Goal: Task Accomplishment & Management: Manage account settings

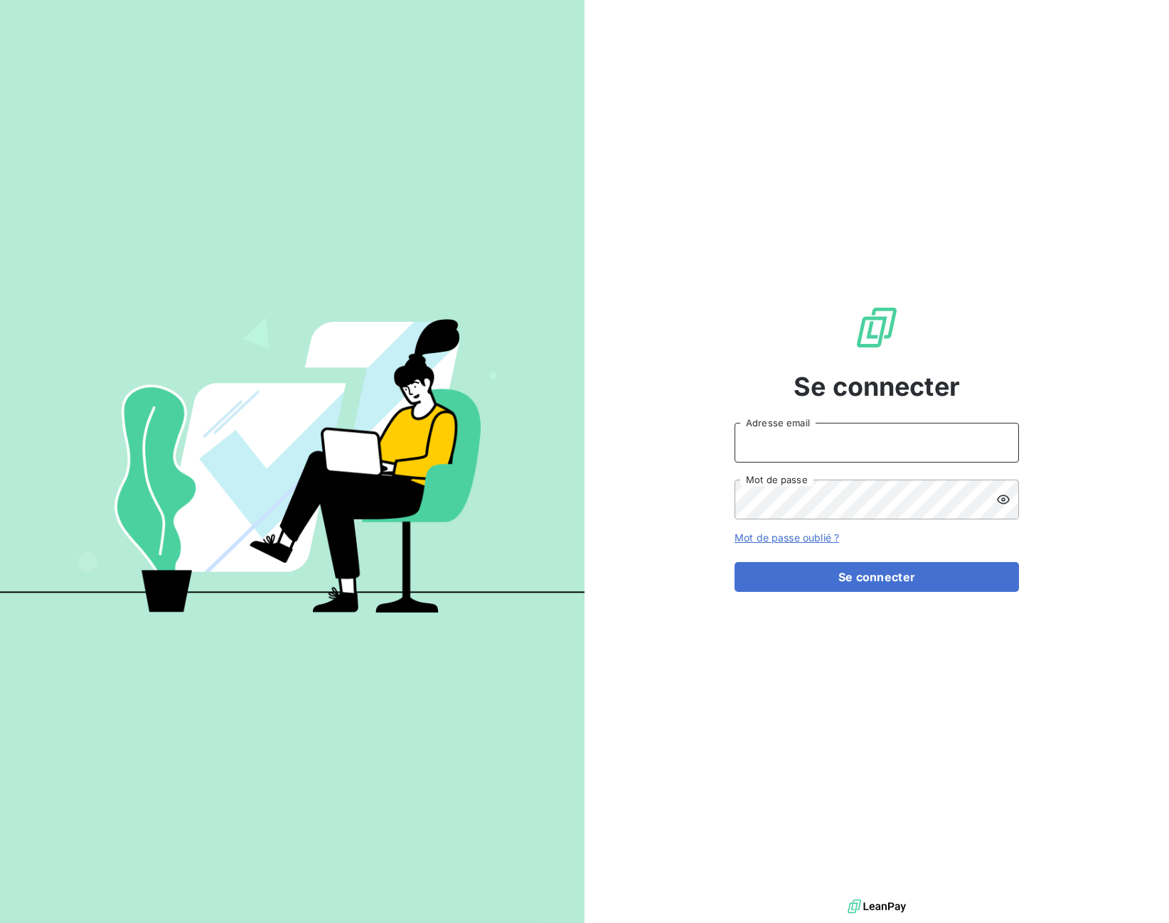
click at [855, 438] on input "Adresse email" at bounding box center [876, 443] width 284 height 40
type input "[EMAIL_ADDRESS][DOMAIN_NAME]"
click at [850, 570] on button "Se connecter" at bounding box center [876, 577] width 284 height 30
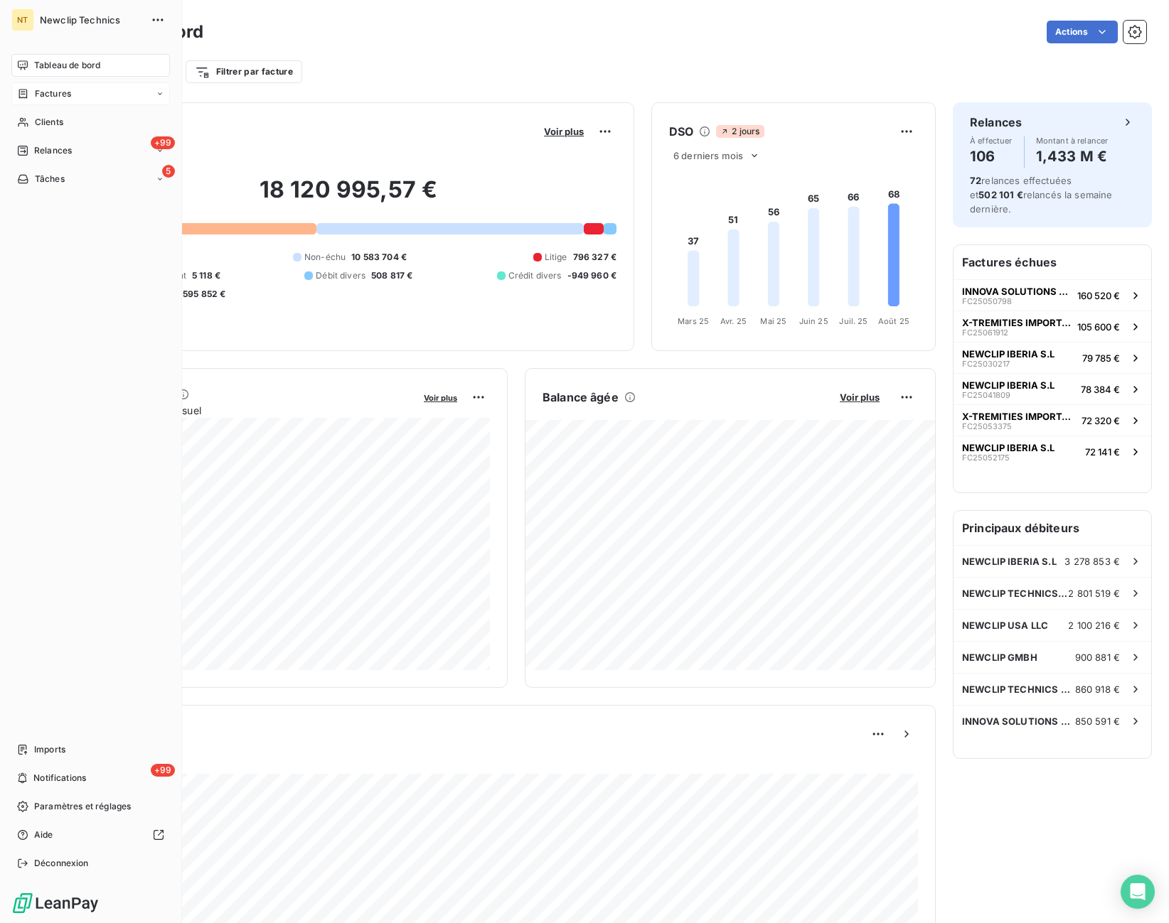
click at [23, 97] on icon at bounding box center [23, 93] width 12 height 11
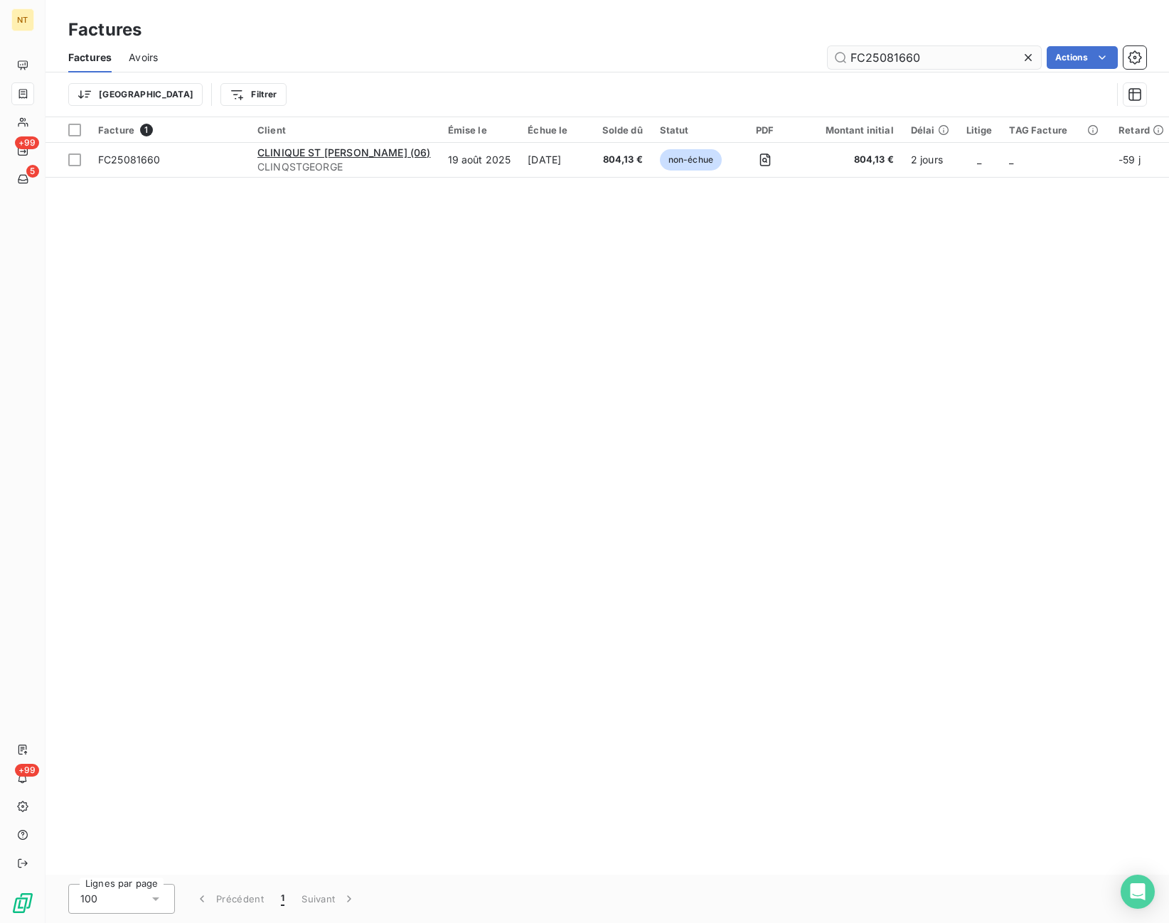
drag, startPoint x: 922, startPoint y: 53, endPoint x: 818, endPoint y: 55, distance: 103.8
click at [828, 55] on input "FC25081660" at bounding box center [934, 57] width 213 height 23
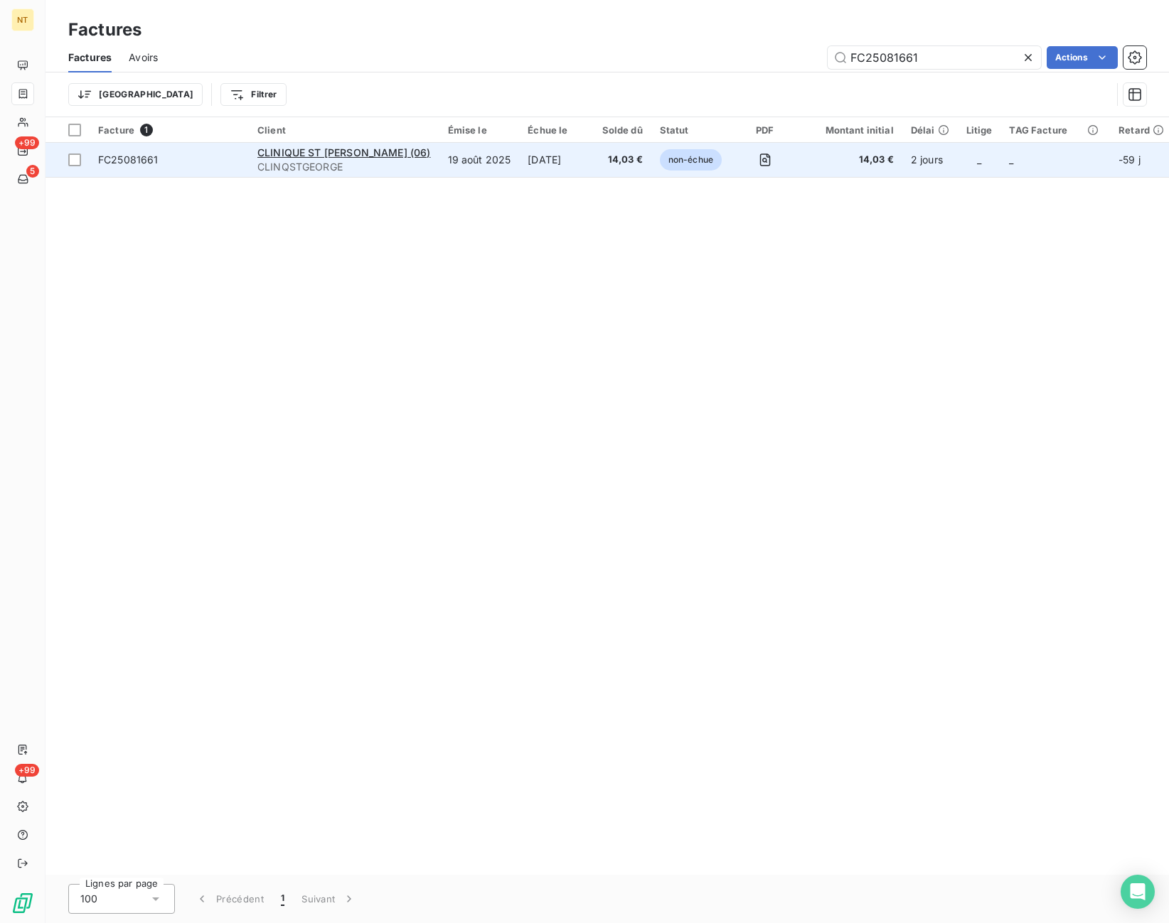
type input "FC25081661"
click at [730, 164] on td at bounding box center [764, 160] width 69 height 34
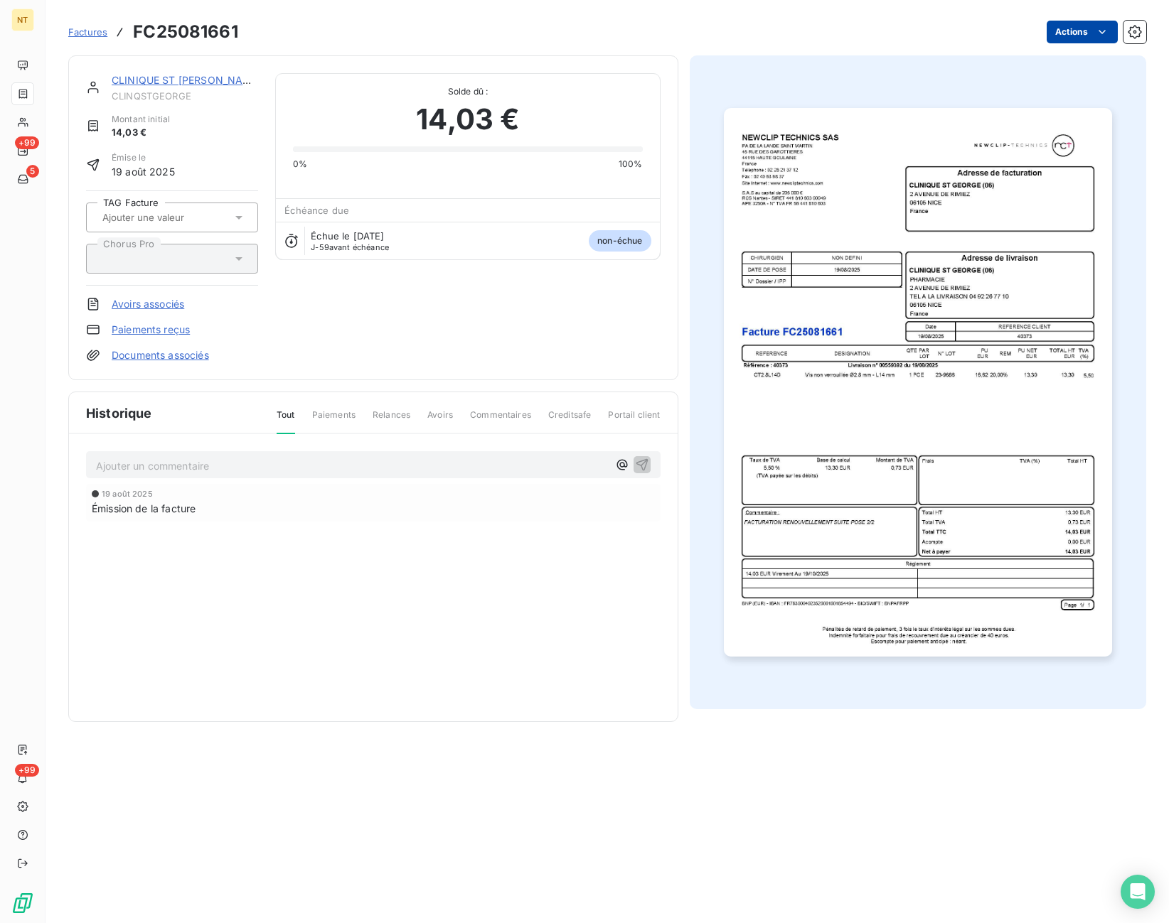
click at [1071, 28] on html "NT +99 5 +99 Factures FC25081661 Actions CLINIQUE ST [PERSON_NAME] (06) CLINQST…" at bounding box center [584, 461] width 1169 height 923
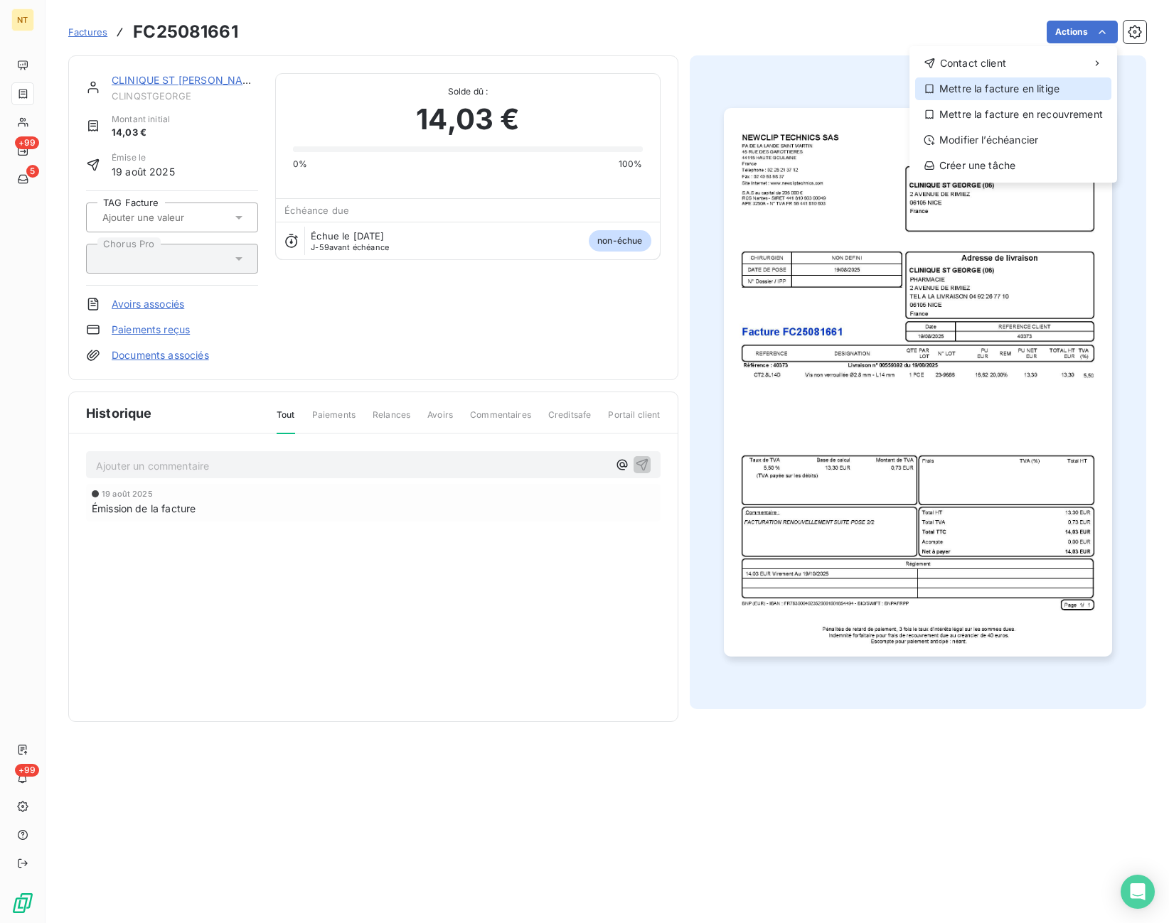
click at [1022, 83] on div "Mettre la facture en litige" at bounding box center [1013, 88] width 196 height 23
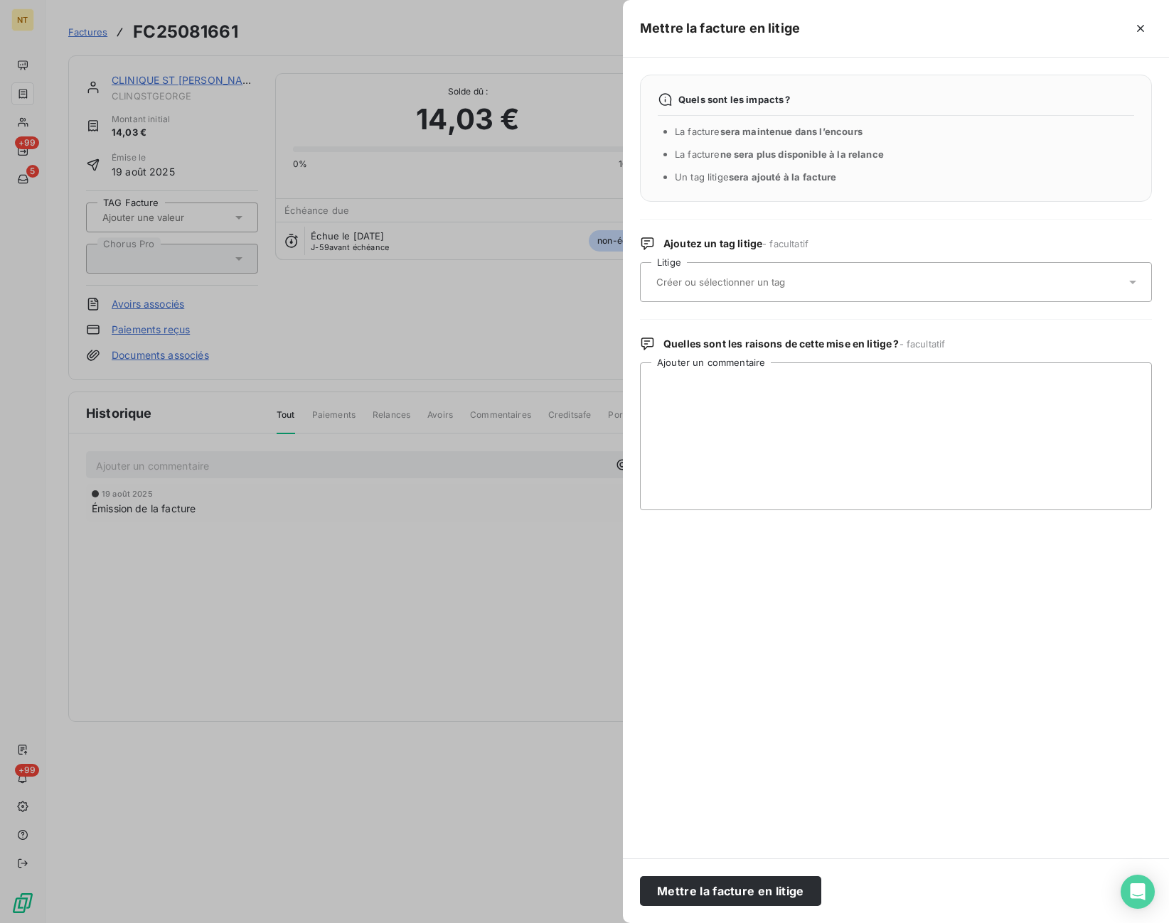
click at [793, 289] on input "text" at bounding box center [758, 282] width 207 height 13
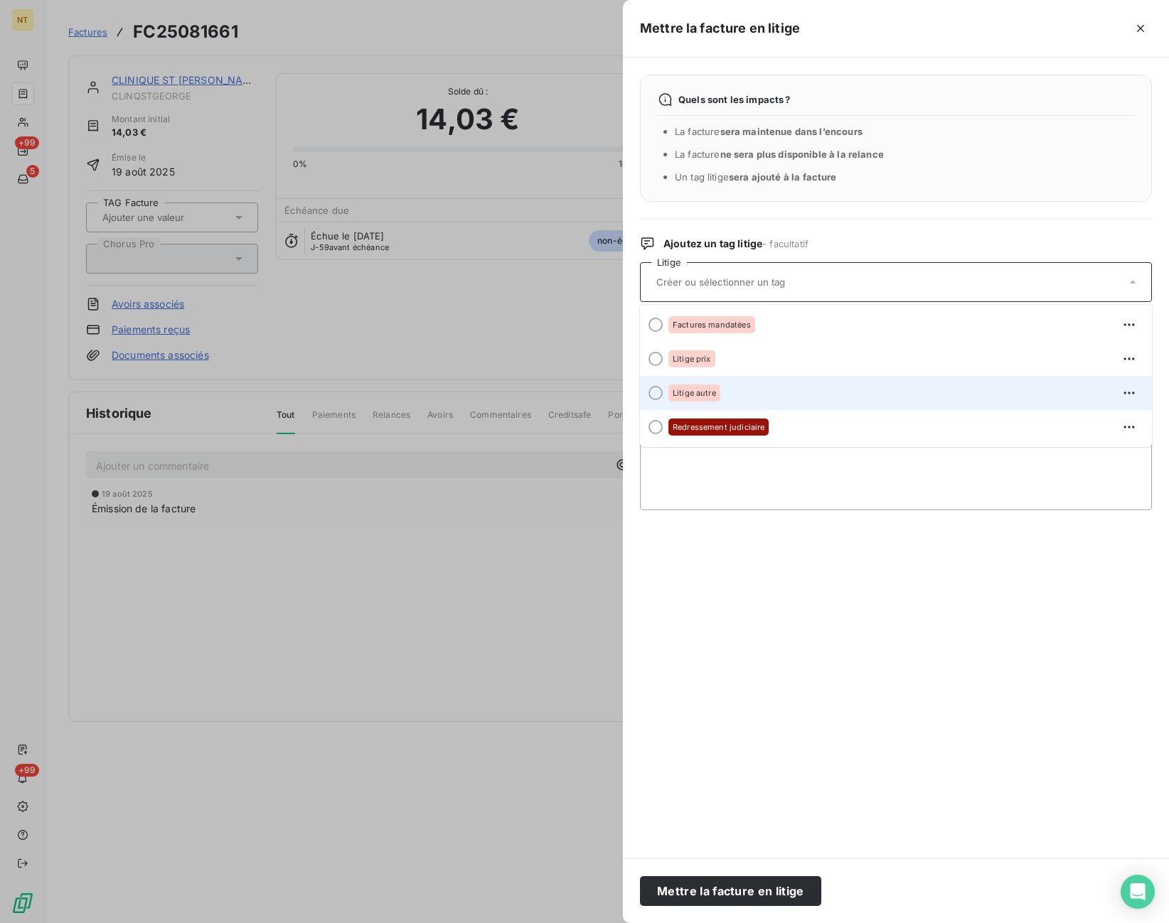
click at [766, 392] on div "Litige autre" at bounding box center [904, 393] width 472 height 23
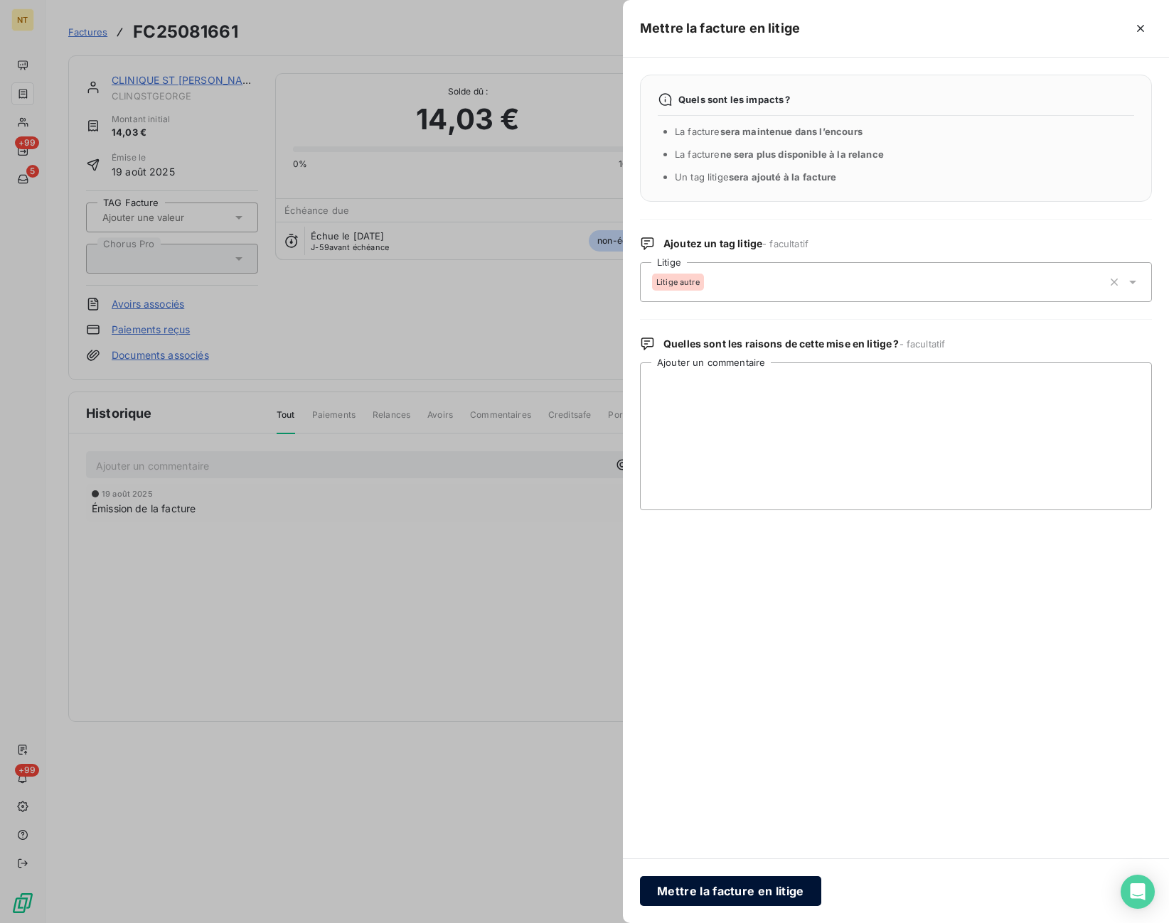
click at [755, 885] on button "Mettre la facture en litige" at bounding box center [730, 892] width 181 height 30
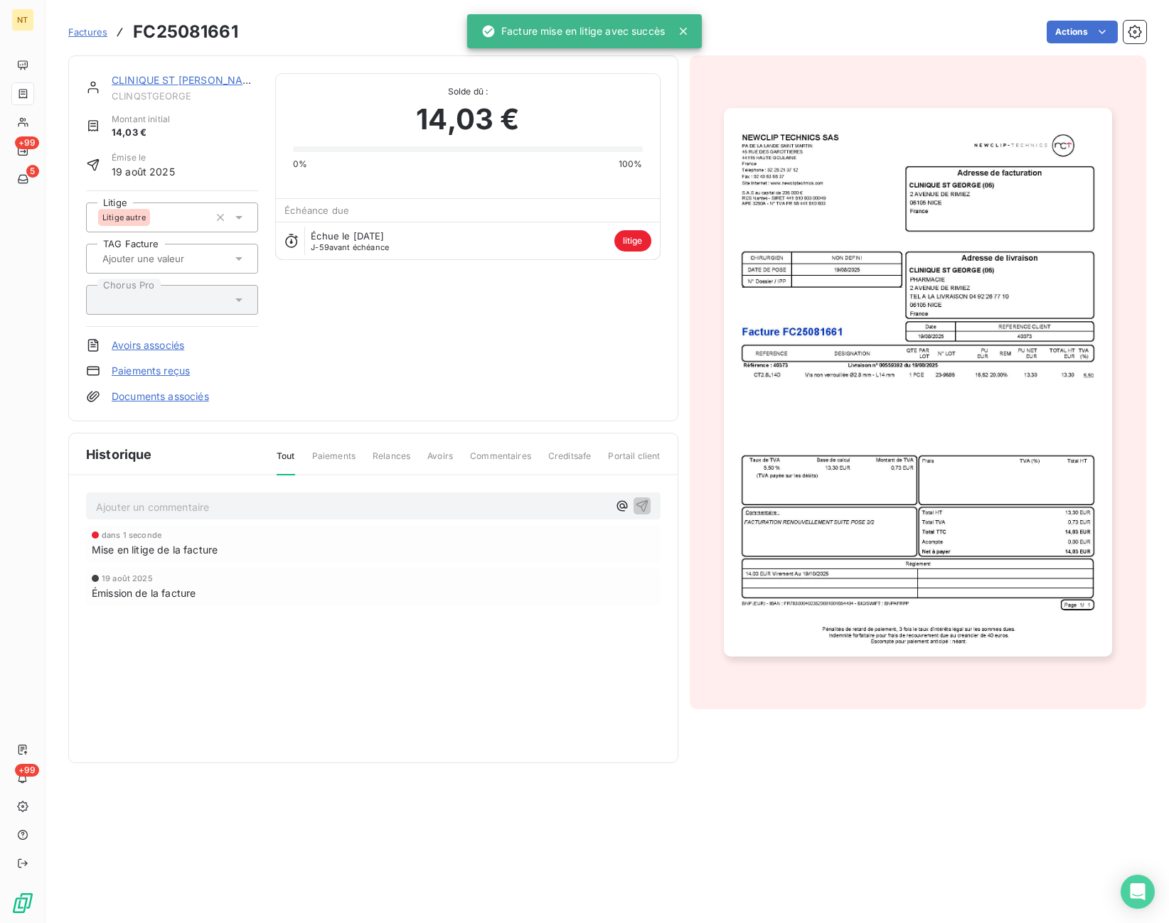
click at [269, 501] on p "Ajouter un commentaire ﻿" at bounding box center [352, 507] width 512 height 18
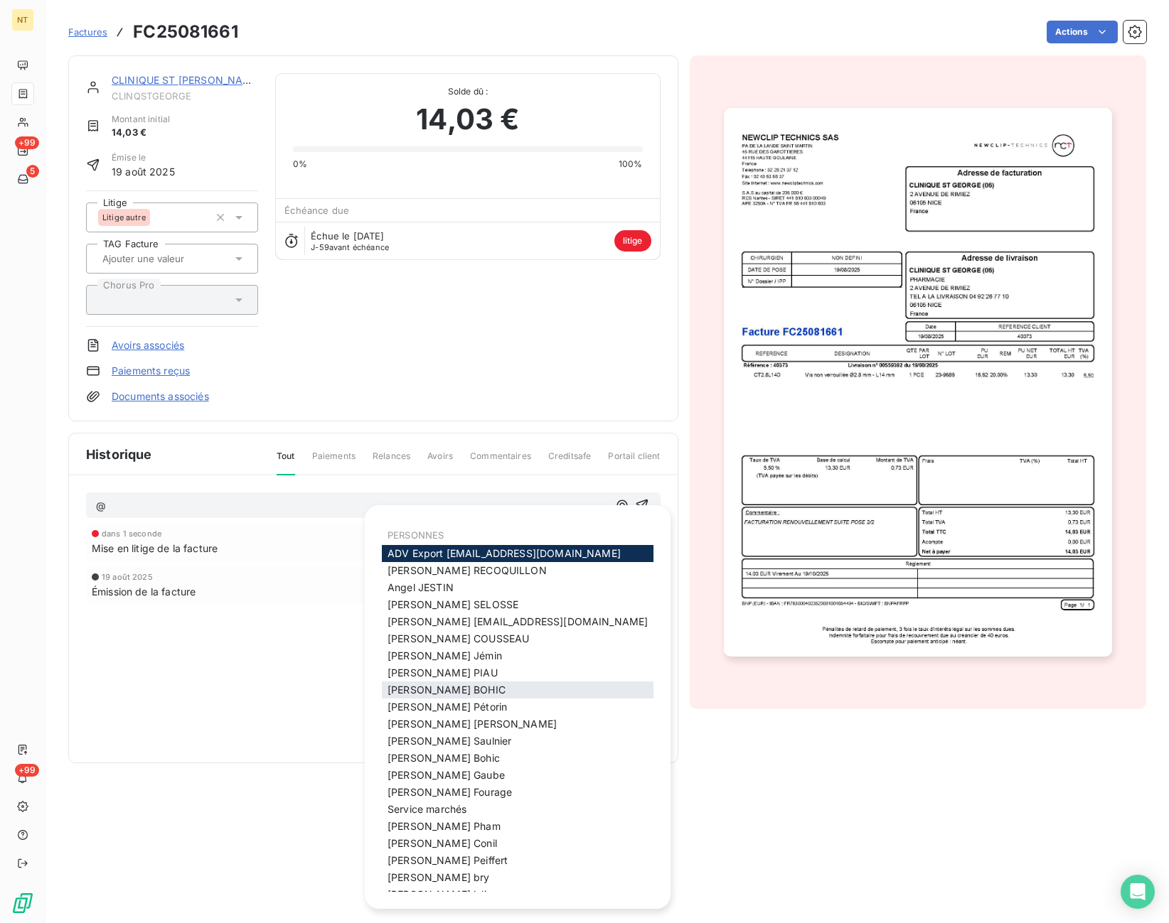
click at [457, 686] on div "Julie BOHIC" at bounding box center [518, 690] width 272 height 17
click at [414, 688] on span "Julie BOHIC" at bounding box center [446, 690] width 118 height 12
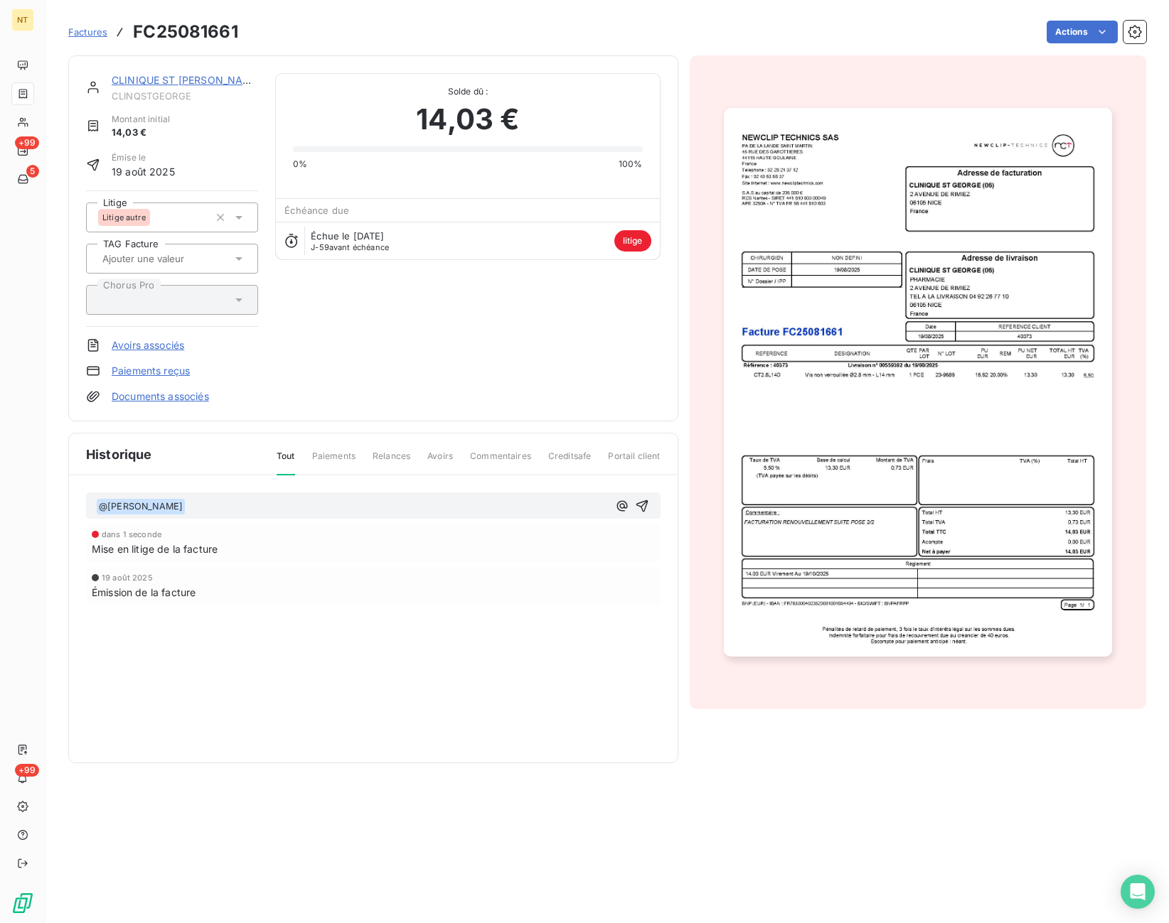
click at [213, 509] on p "﻿ @ Julie BOHIC ﻿ ﻿" at bounding box center [352, 506] width 512 height 17
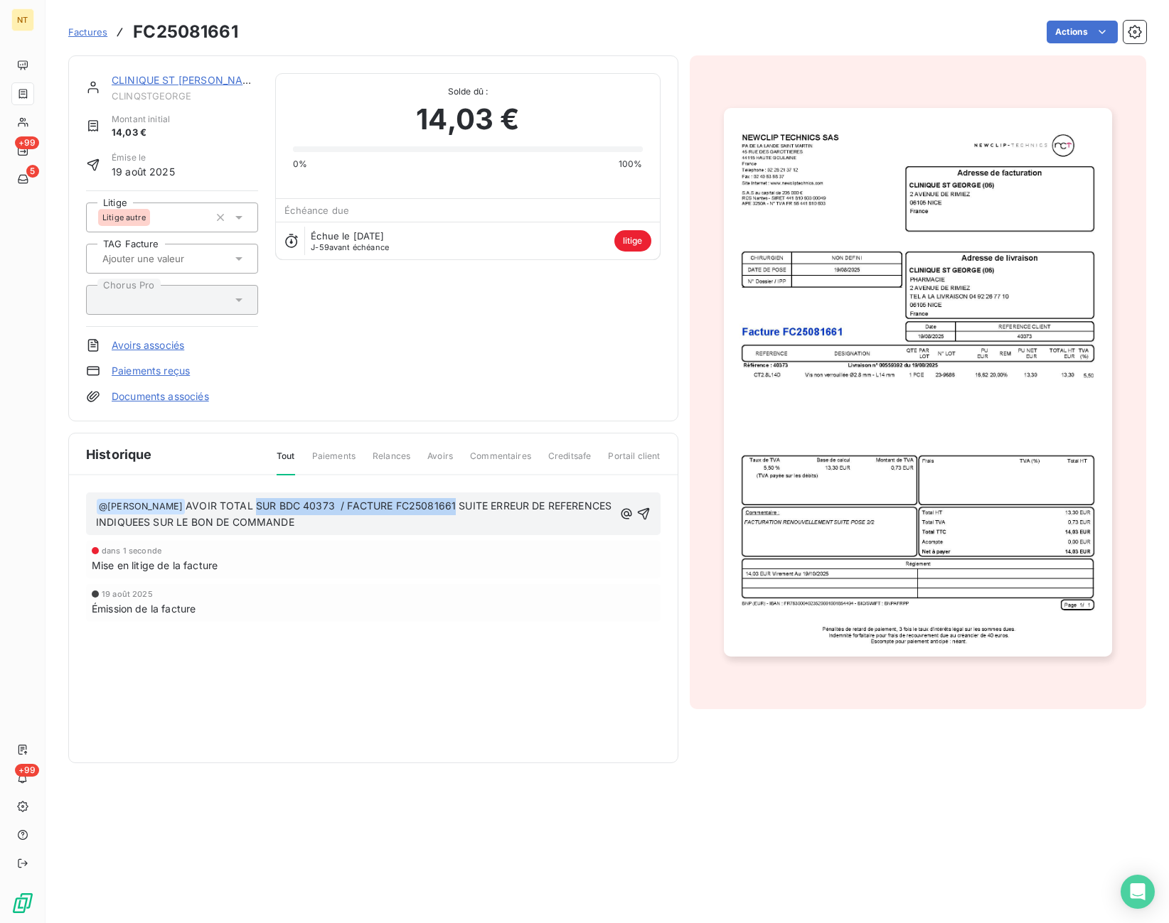
drag, startPoint x: 430, startPoint y: 506, endPoint x: 232, endPoint y: 507, distance: 198.3
click at [232, 507] on span "AVOIR TOTAL SUR BDC 40373 / FACTURE FC25081661 SUITE ERREUR DE REFERENCES INDIQ…" at bounding box center [355, 514] width 518 height 29
click at [228, 504] on span "AVOIR TOTAL SUITE ERREUR DE REFERENCES INDIQUEES SUR LE BON DE COMMANDE" at bounding box center [323, 514] width 455 height 29
click at [231, 505] on span "AVOIR TOTAL SUITE ERREUR DE REFERENCES INDIQUEES SUR LE BON DE COMMANDE" at bounding box center [323, 514] width 455 height 29
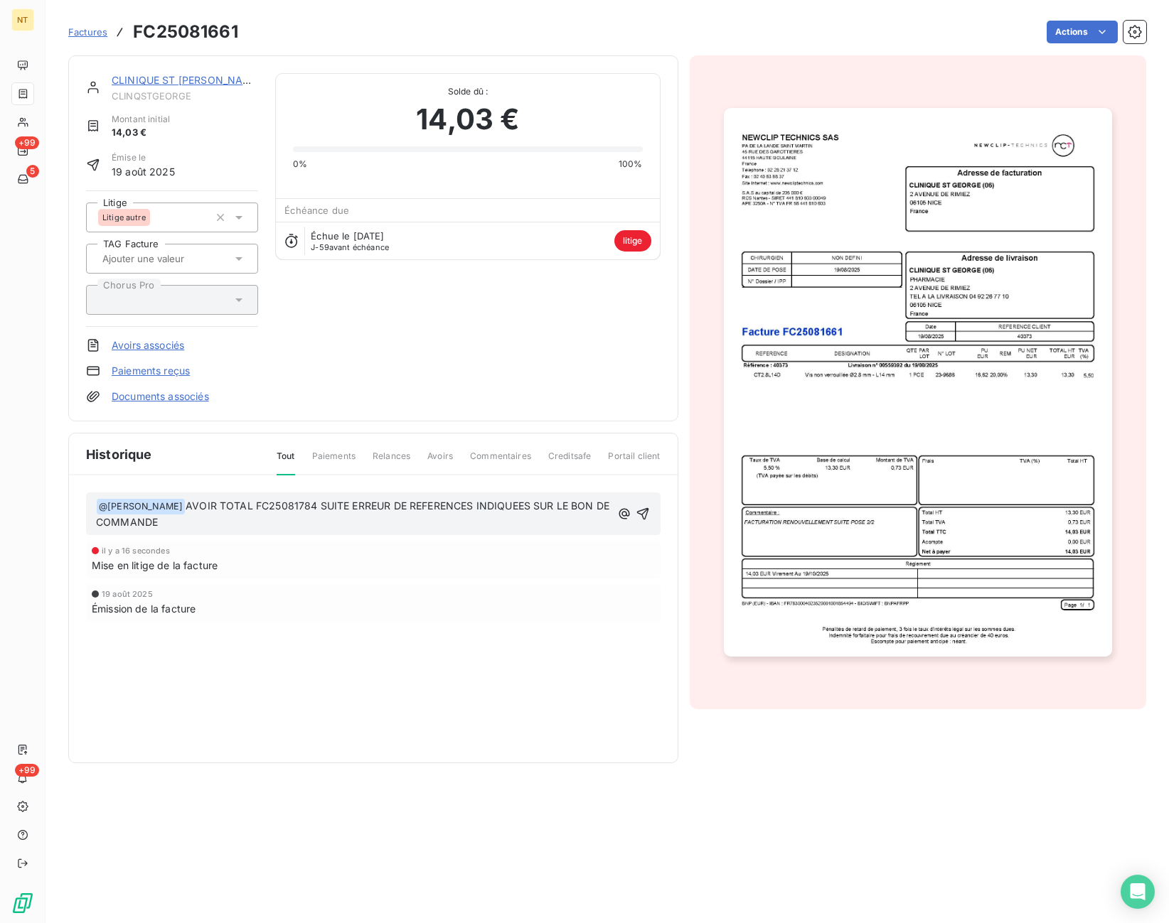
click at [252, 526] on p "﻿ @ Julie BOHIC ﻿ AVOIR TOTAL FC25081784 SUITE ERREUR DE REFERENCES INDIQUEES S…" at bounding box center [353, 514] width 515 height 33
click at [642, 511] on icon "button" at bounding box center [643, 514] width 14 height 14
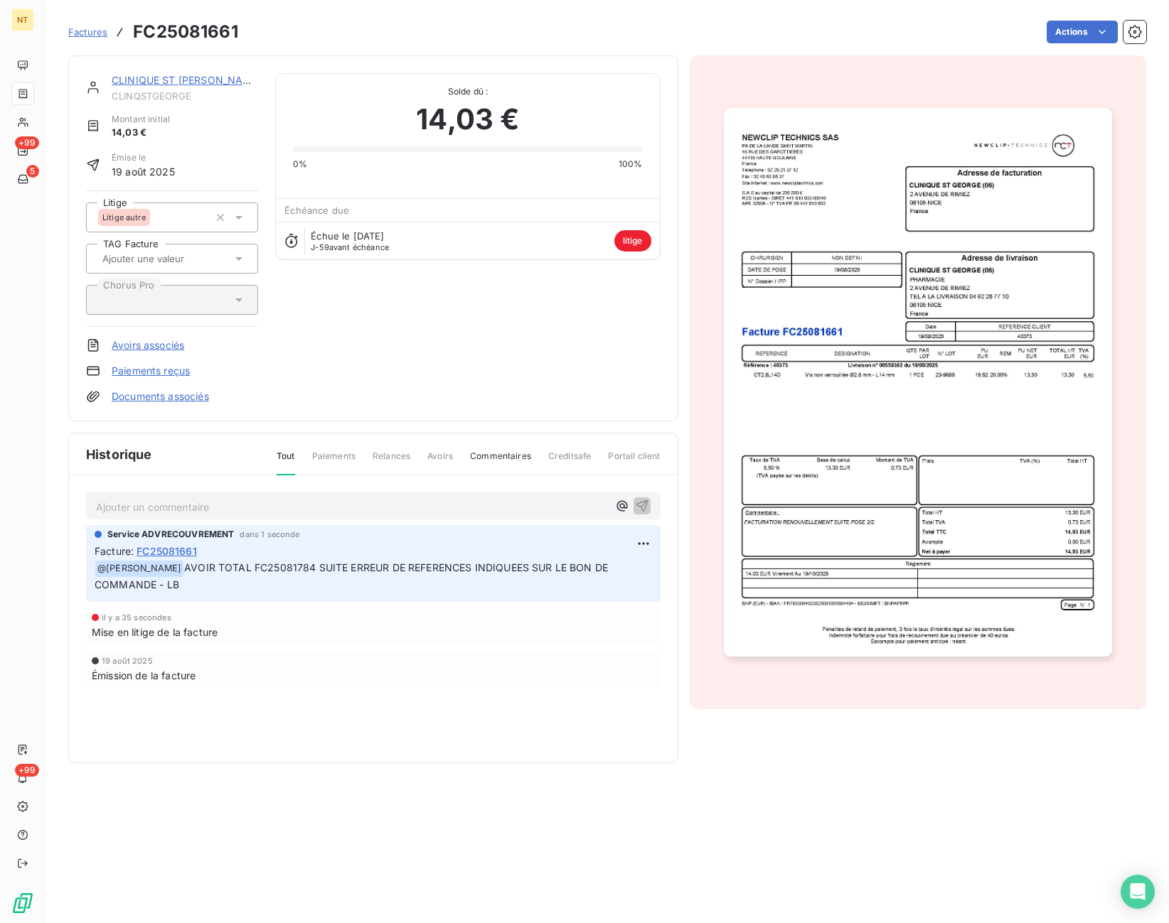
click at [356, 380] on div "CLINIQUE ST GEORGE (06) CLINQSTGEORGE Montant initial 14,03 € Émise le 19 août …" at bounding box center [373, 238] width 574 height 331
click at [82, 38] on span "Factures" at bounding box center [87, 31] width 39 height 11
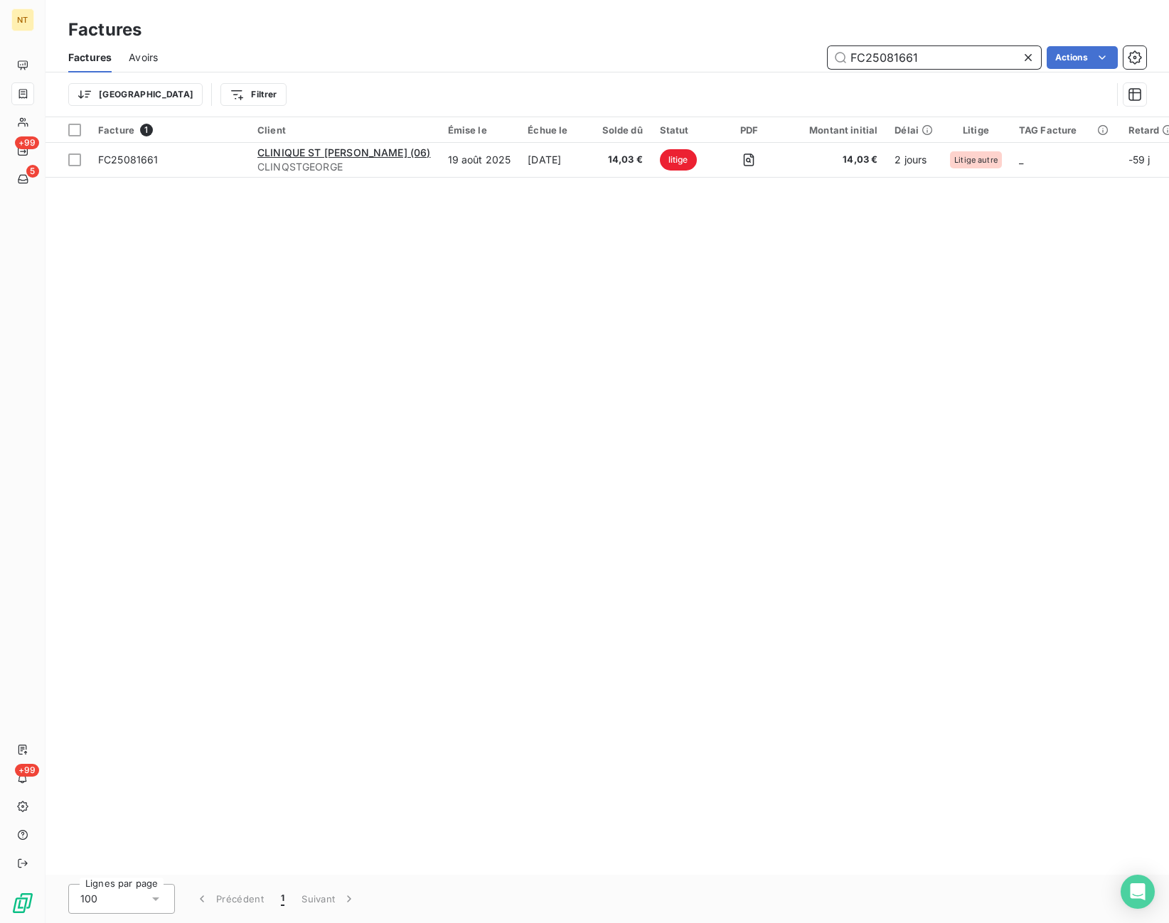
drag, startPoint x: 931, startPoint y: 56, endPoint x: 762, endPoint y: 60, distance: 169.2
click at [828, 59] on input "FC25081661" at bounding box center [934, 57] width 213 height 23
paste input "0"
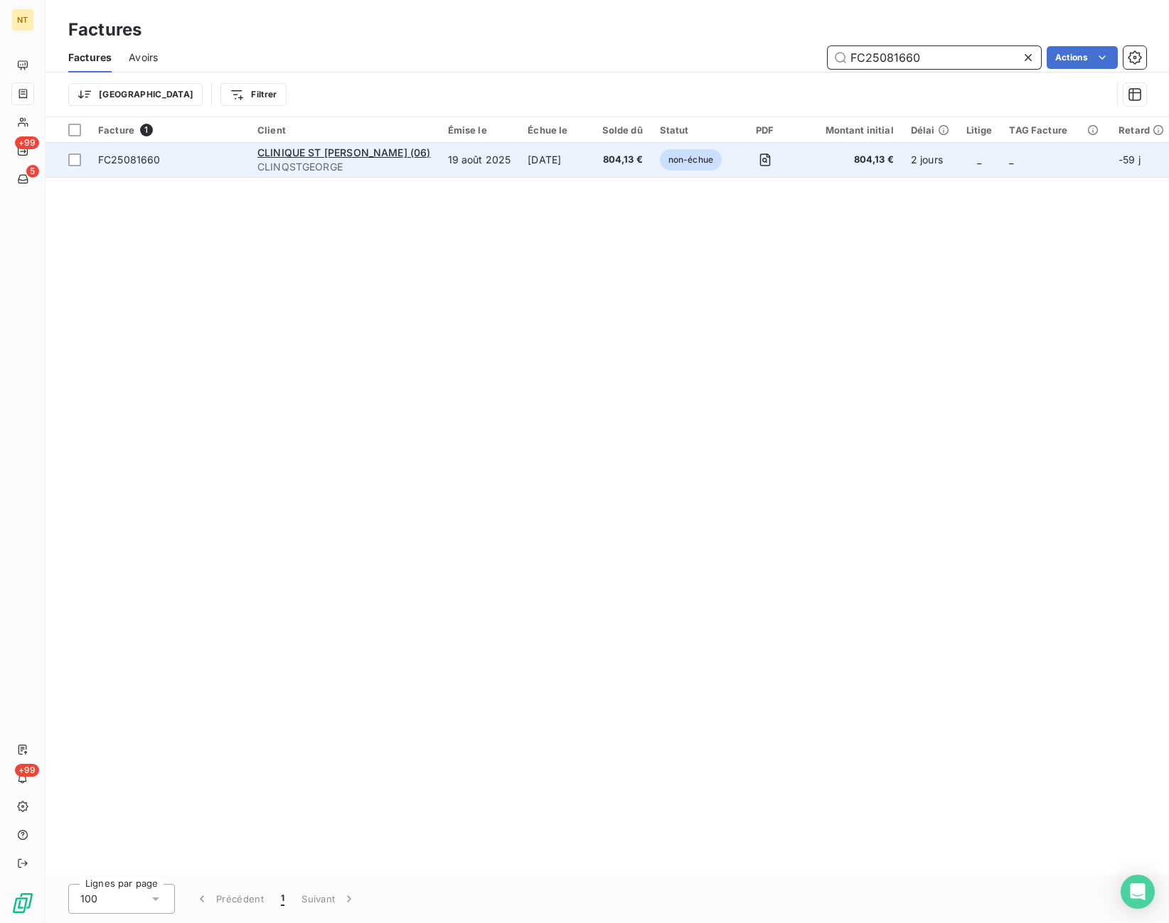
type input "FC25081660"
click at [730, 166] on td at bounding box center [764, 160] width 69 height 34
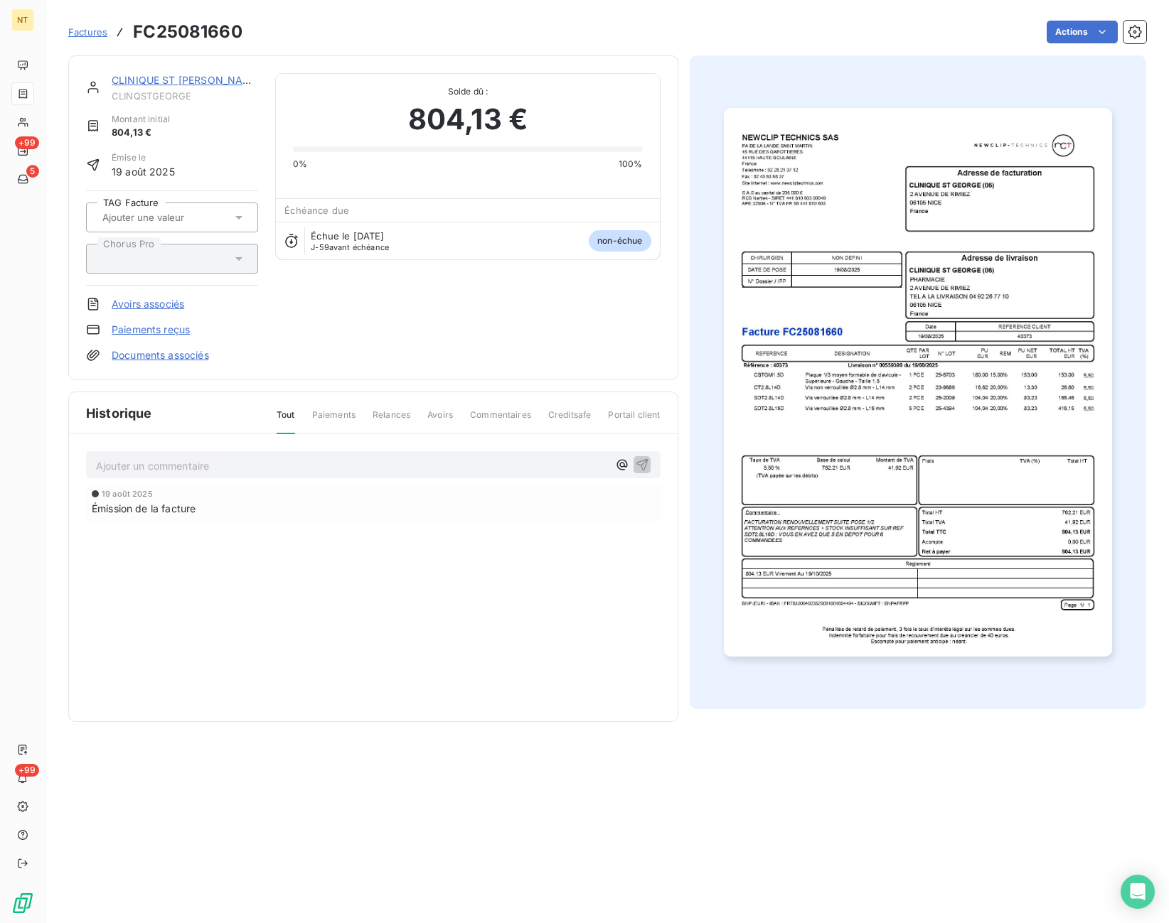
click at [199, 467] on p "Ajouter un commentaire ﻿" at bounding box center [352, 466] width 512 height 18
click at [242, 466] on p "Ajouter un commentaire ﻿" at bounding box center [352, 466] width 512 height 18
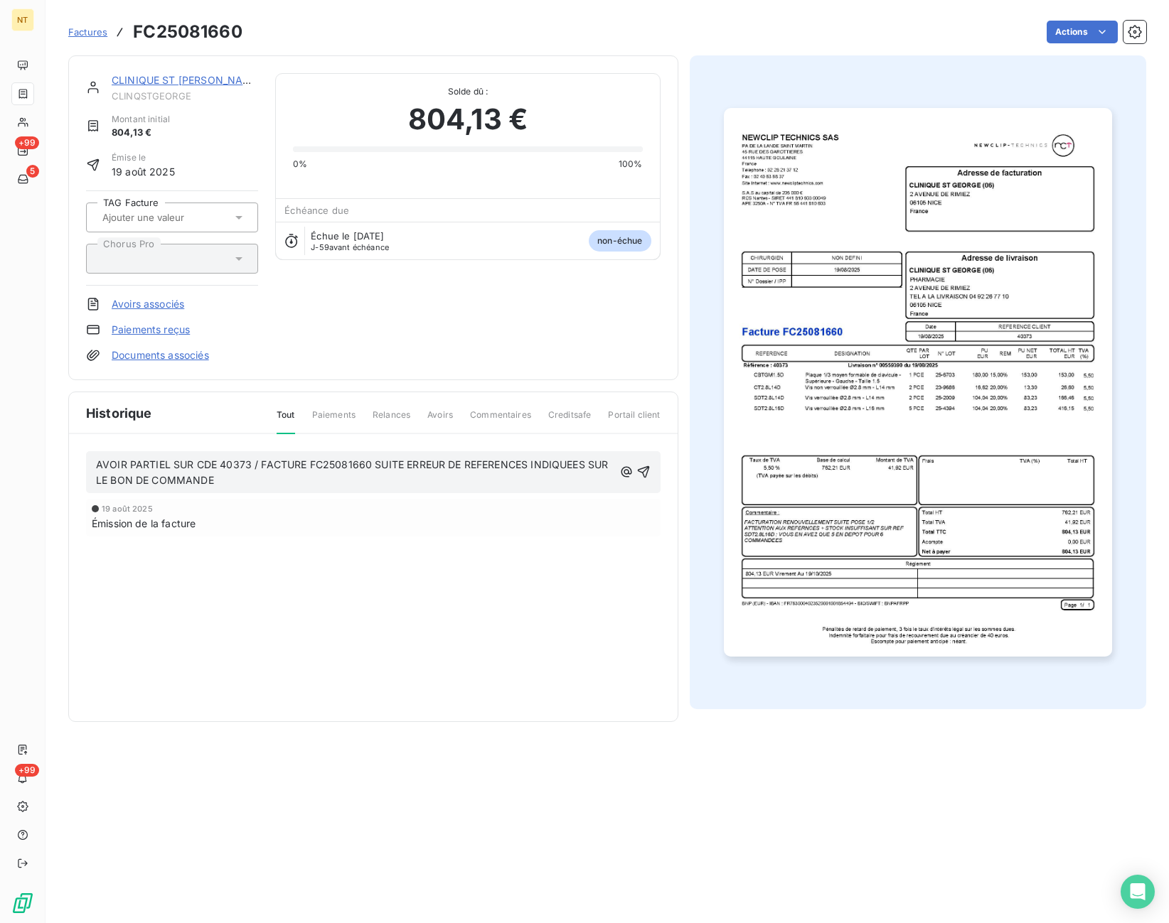
click at [294, 477] on p "AVOIR PARTIEL SUR CDE 40373 / FACTURE FC25081660 SUITE ERREUR DE REFERENCES IND…" at bounding box center [355, 473] width 518 height 33
drag, startPoint x: 368, startPoint y: 466, endPoint x: 183, endPoint y: 466, distance: 184.8
click at [183, 466] on span "AVOIR PARTIEL SUR CDE 40373 / FACTURE FC25081660 SUITE ERREUR DE REFERENCES IND…" at bounding box center [353, 473] width 515 height 28
click at [386, 462] on span "AVOIR PARTIEL SUR CDE 40373 / FACTURE FC25081660 SUITE ERREUR DE REFERENCES IND…" at bounding box center [353, 473] width 515 height 28
drag, startPoint x: 369, startPoint y: 464, endPoint x: 218, endPoint y: 468, distance: 151.5
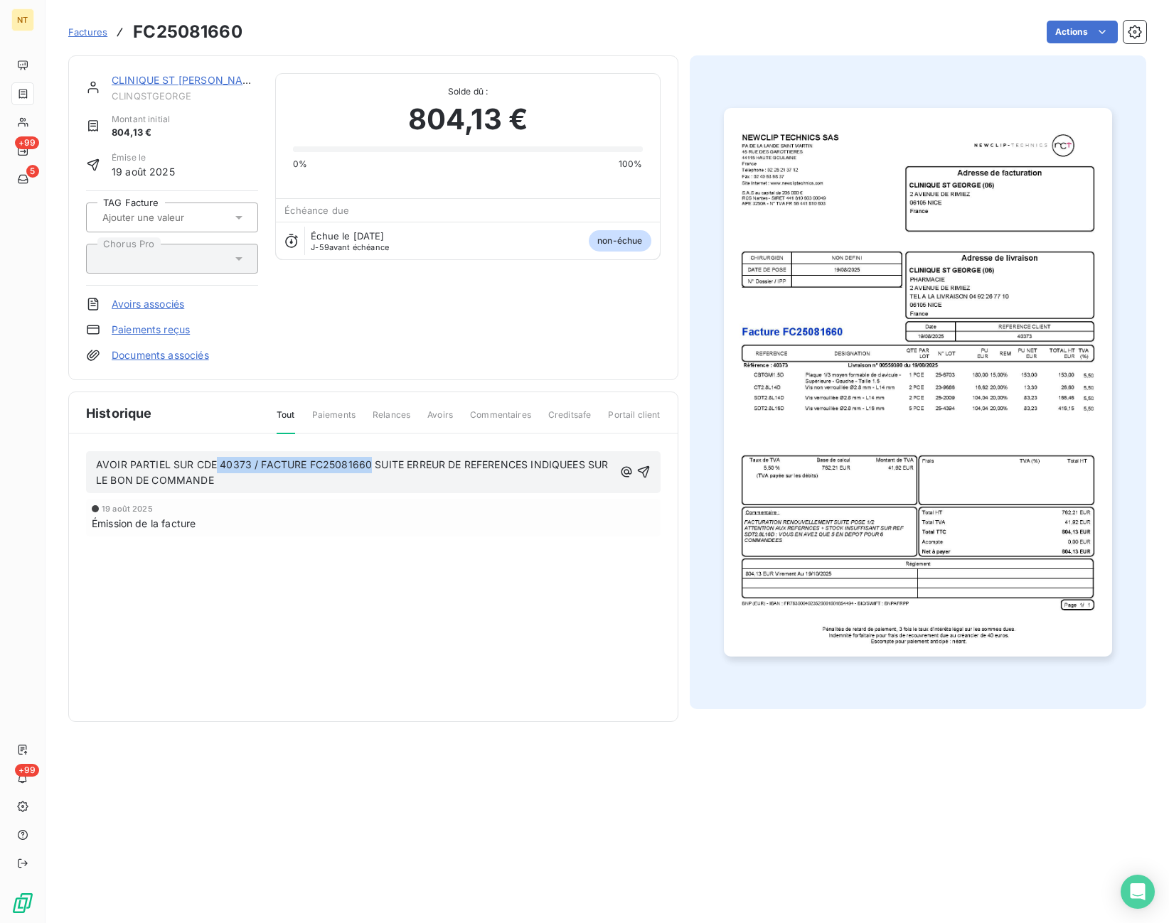
click at [218, 468] on span "AVOIR PARTIEL SUR CDE 40373 / FACTURE FC25081660 SUITE ERREUR DE REFERENCES IND…" at bounding box center [353, 473] width 515 height 28
click at [346, 468] on span "AVOIR PARTIEL SUR CDE 40373 / FACTURE FC25081660 SUITE ERREUR DE REFERENCES IND…" at bounding box center [353, 473] width 515 height 28
drag, startPoint x: 373, startPoint y: 464, endPoint x: 173, endPoint y: 468, distance: 199.1
click at [173, 468] on span "AVOIR PARTIEL SUR CDE 40373 / FACTURE FC25081660 SUITE ERREUR DE REFERENCES IND…" at bounding box center [353, 473] width 515 height 28
click at [259, 467] on span "AVOIR PARTIEL FC25081783 SUITE ERREUR DE REFERENCES INDIQUEES SUR LE BON DE COM…" at bounding box center [344, 465] width 496 height 12
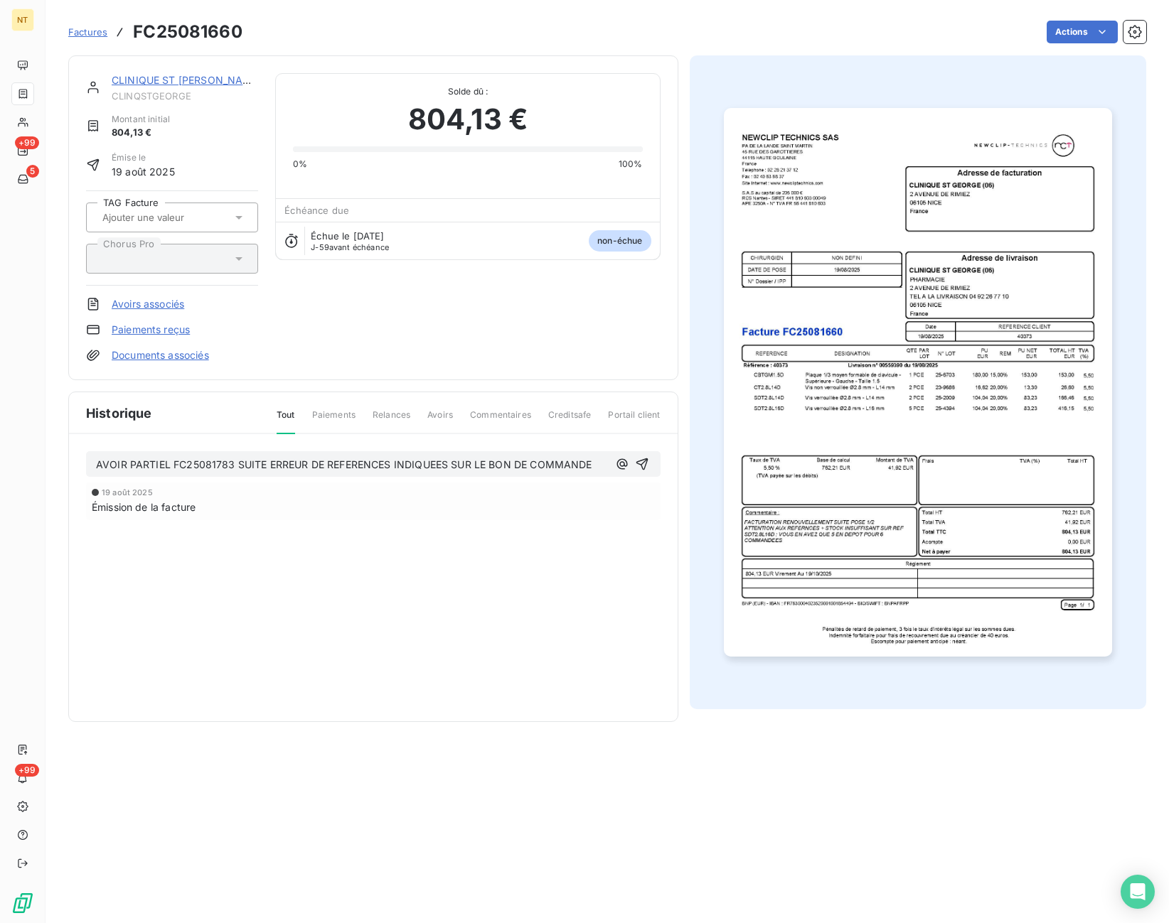
click at [597, 464] on p "AVOIR PARTIEL FC25081783 SUITE ERREUR DE REFERENCES INDIQUEES SUR LE BON DE COM…" at bounding box center [352, 465] width 512 height 16
click at [423, 458] on p "AVOIR PARTIEL FC25081783 SUITE ERREUR DE REFERENCES INDIQUEES SUR LE BON DE COM…" at bounding box center [352, 473] width 512 height 33
click at [640, 471] on icon "button" at bounding box center [642, 472] width 14 height 14
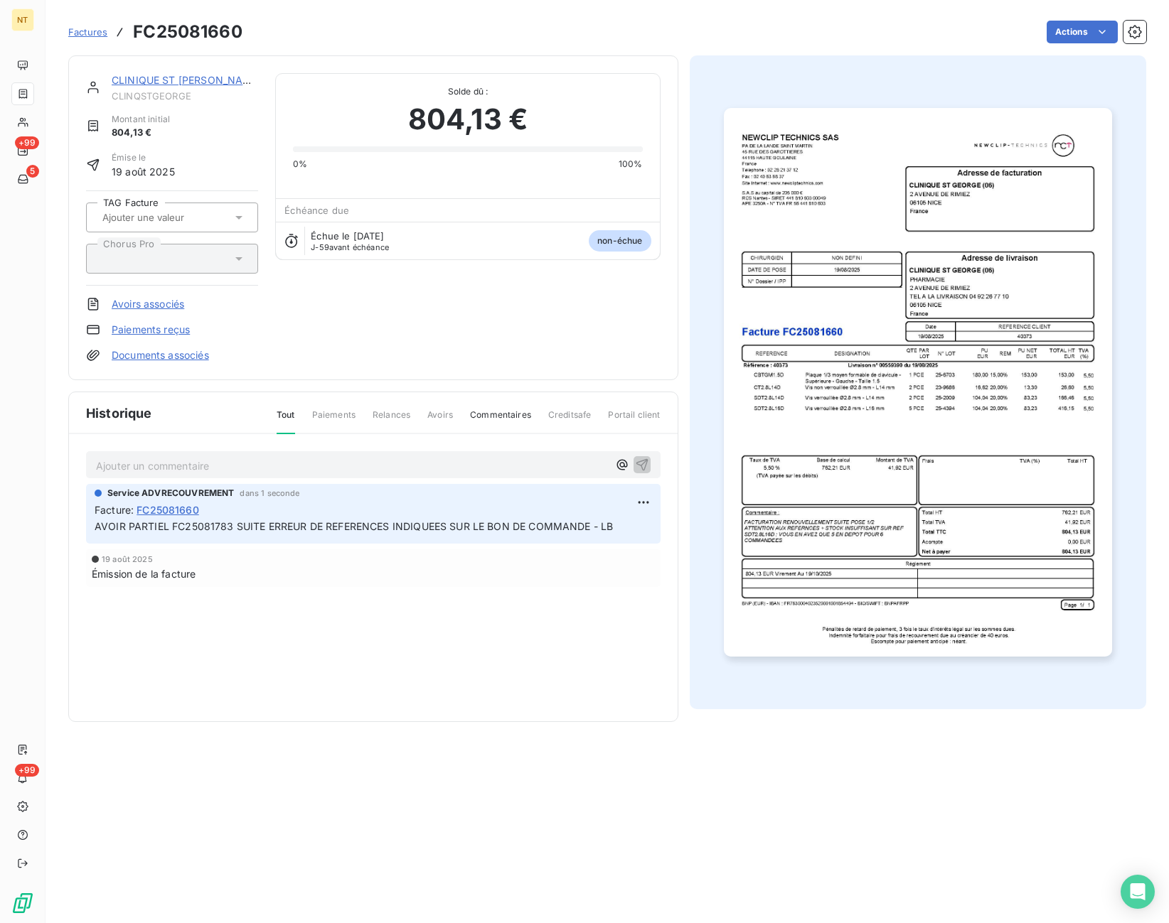
click at [196, 414] on div "Historique Tout Paiements Relances Avoirs Commentaires Creditsafe Portail client" at bounding box center [373, 413] width 609 height 42
click at [169, 420] on div "Historique Tout Paiements Relances Avoirs Commentaires Creditsafe Portail client" at bounding box center [373, 413] width 609 height 42
click at [414, 589] on div "Service ADVRECOUVREMENT dans 1 seconde Facture : FC25081660 AVOIR PARTIEL FC250…" at bounding box center [373, 564] width 574 height 160
click at [414, 597] on div "Service ADVRECOUVREMENT dans 1 seconde Facture : FC25081660 AVOIR PARTIEL FC250…" at bounding box center [373, 564] width 574 height 160
click at [374, 771] on section "Factures FC25081660 Actions CLINIQUE ST GEORGE (06) CLINQSTGEORGE Montant initi…" at bounding box center [606, 461] width 1123 height 923
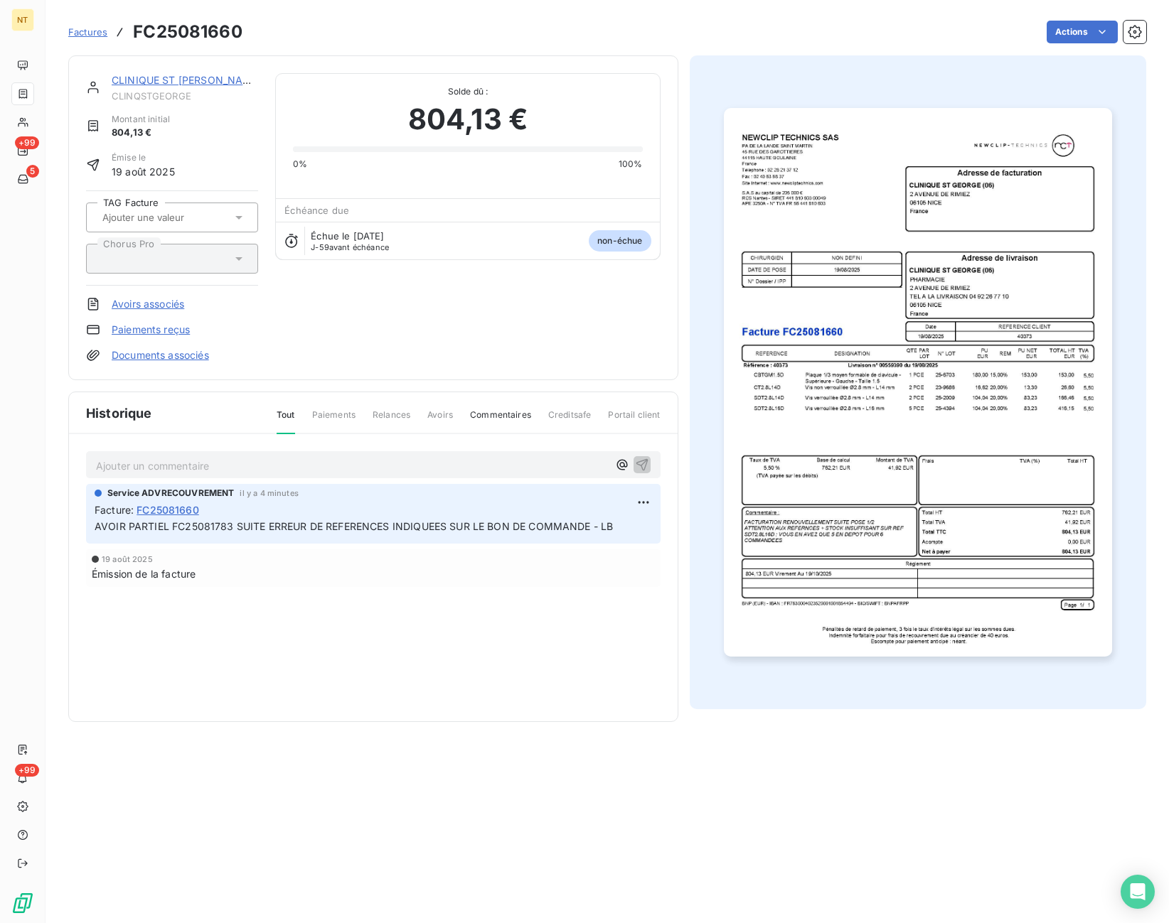
click at [78, 25] on link "Factures" at bounding box center [87, 32] width 39 height 14
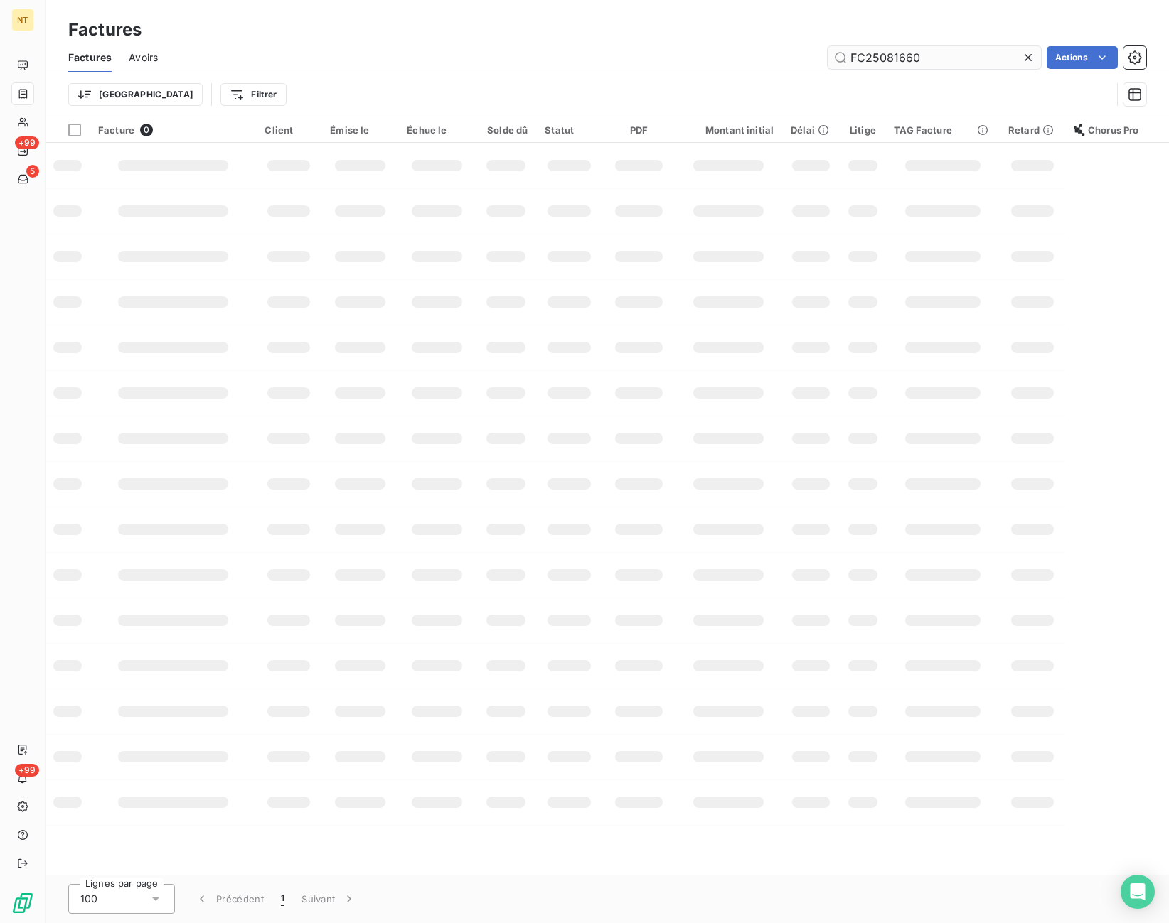
drag, startPoint x: 929, startPoint y: 60, endPoint x: 786, endPoint y: 58, distance: 142.9
click at [828, 58] on input "FC25081660" at bounding box center [934, 57] width 213 height 23
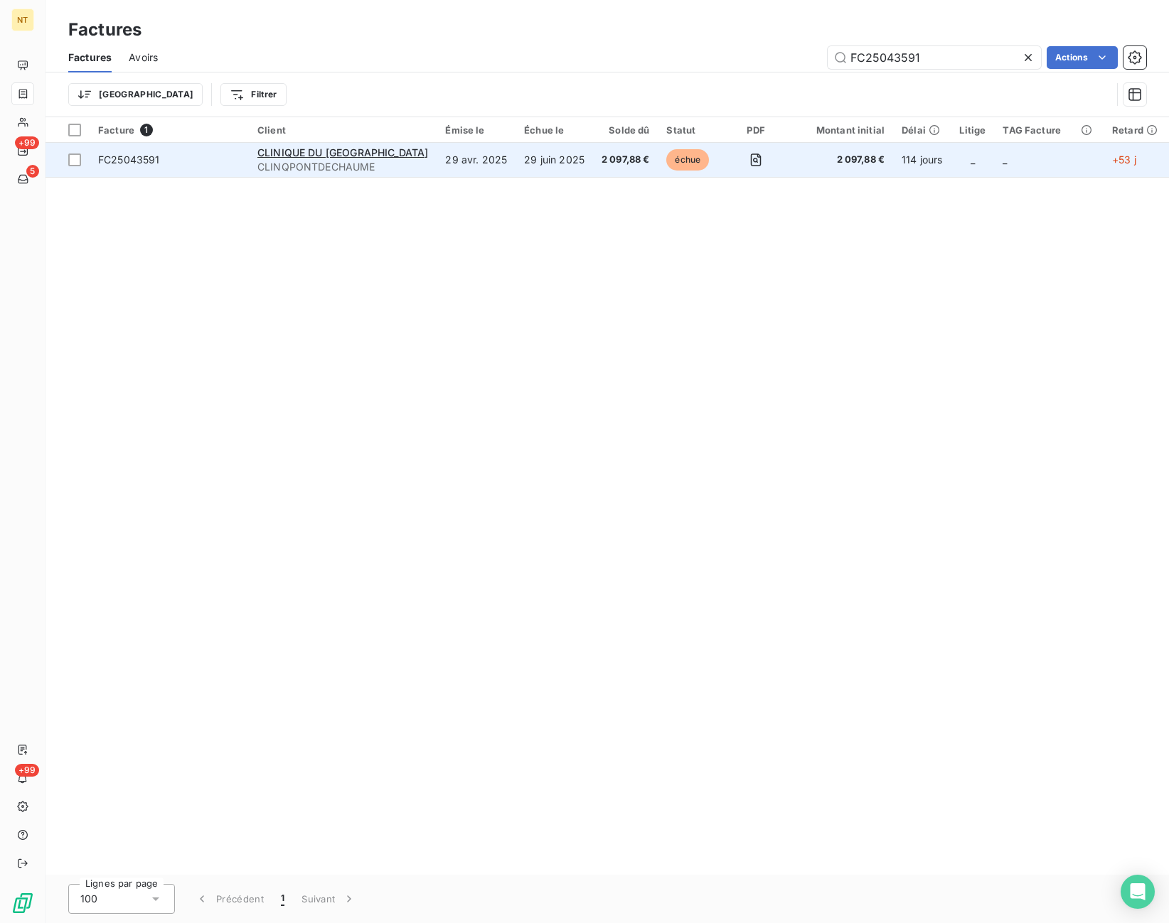
type input "FC25043591"
click at [705, 164] on td "échue" at bounding box center [689, 160] width 63 height 34
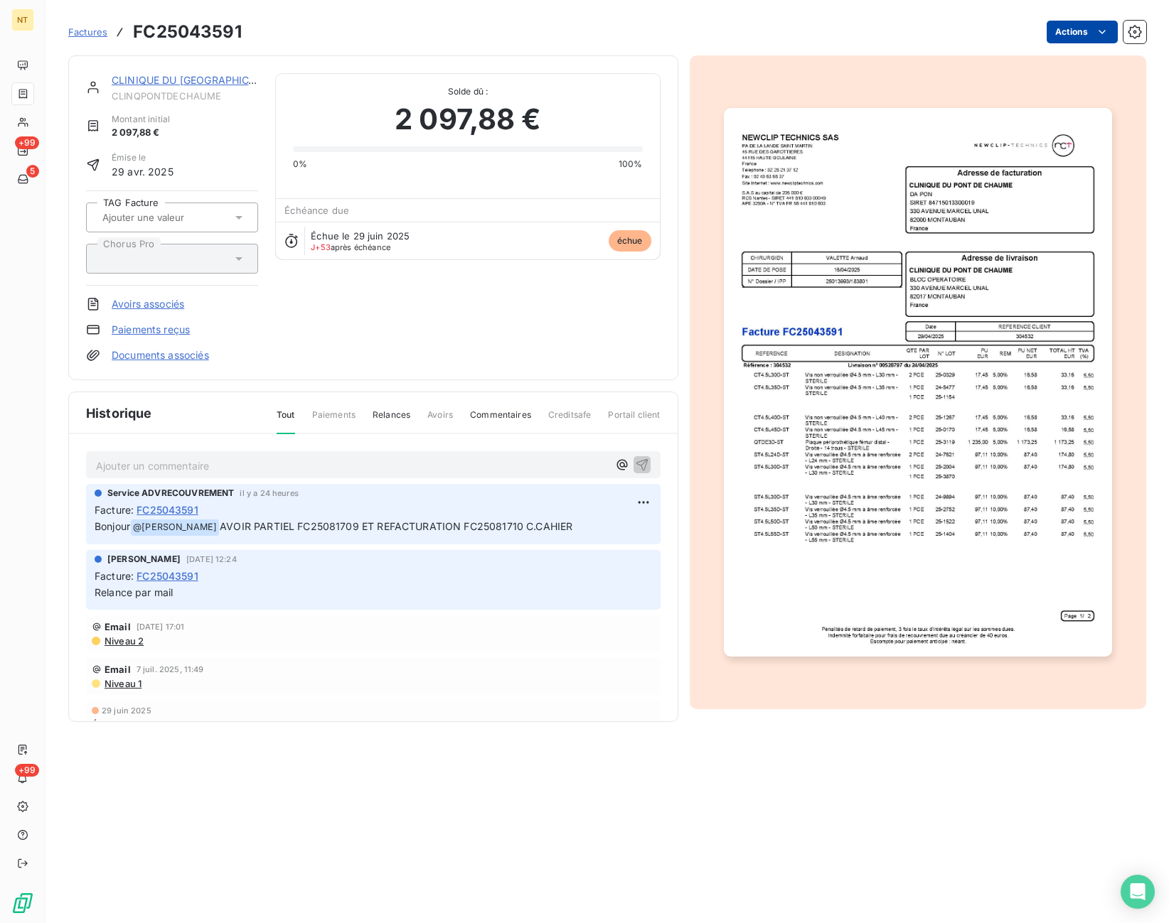
click at [1055, 31] on html "NT +99 5 +99 Factures FC25043591 Actions CLINIQUE DU PONT DE CHAUME CLINQPONTDE…" at bounding box center [584, 461] width 1169 height 923
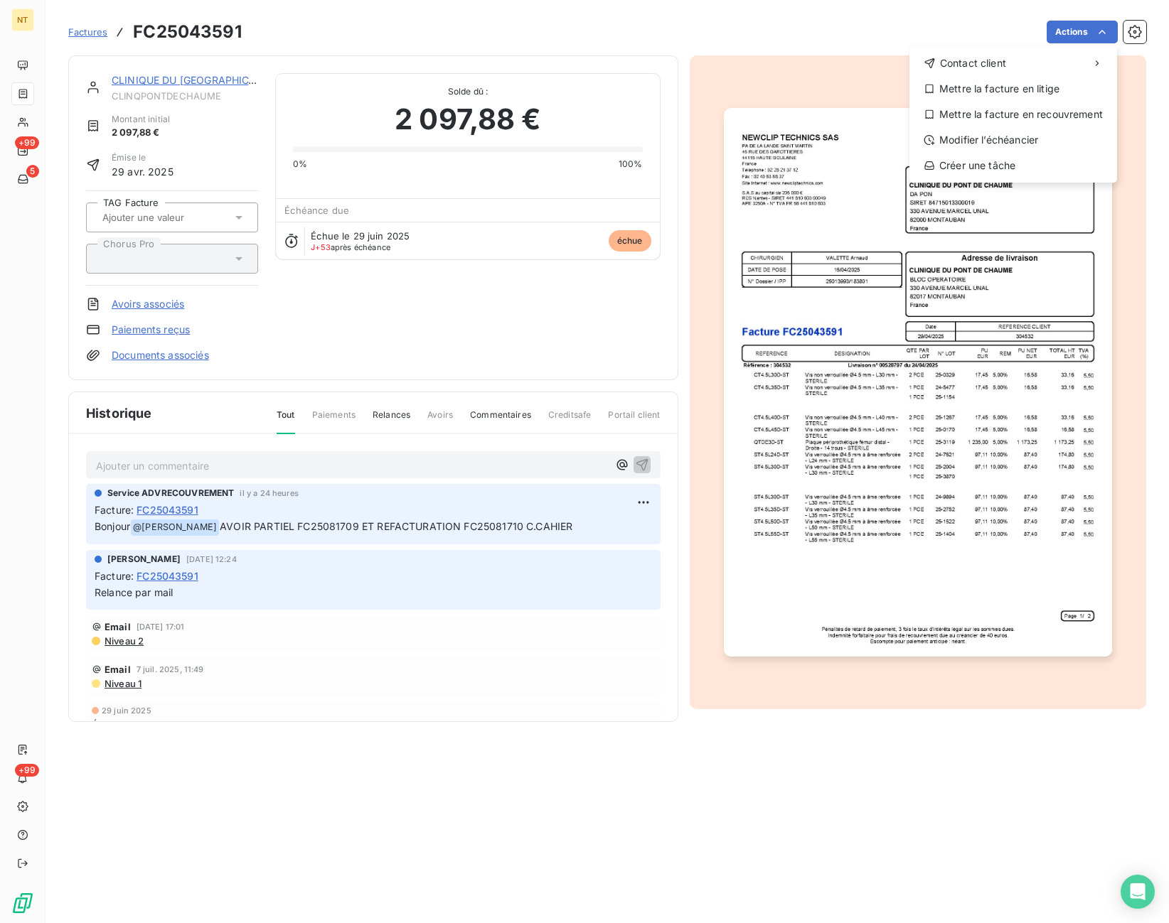
click at [964, 24] on html "NT +99 5 +99 Factures FC25043591 Actions Contact client Mettre la facture en li…" at bounding box center [584, 461] width 1169 height 923
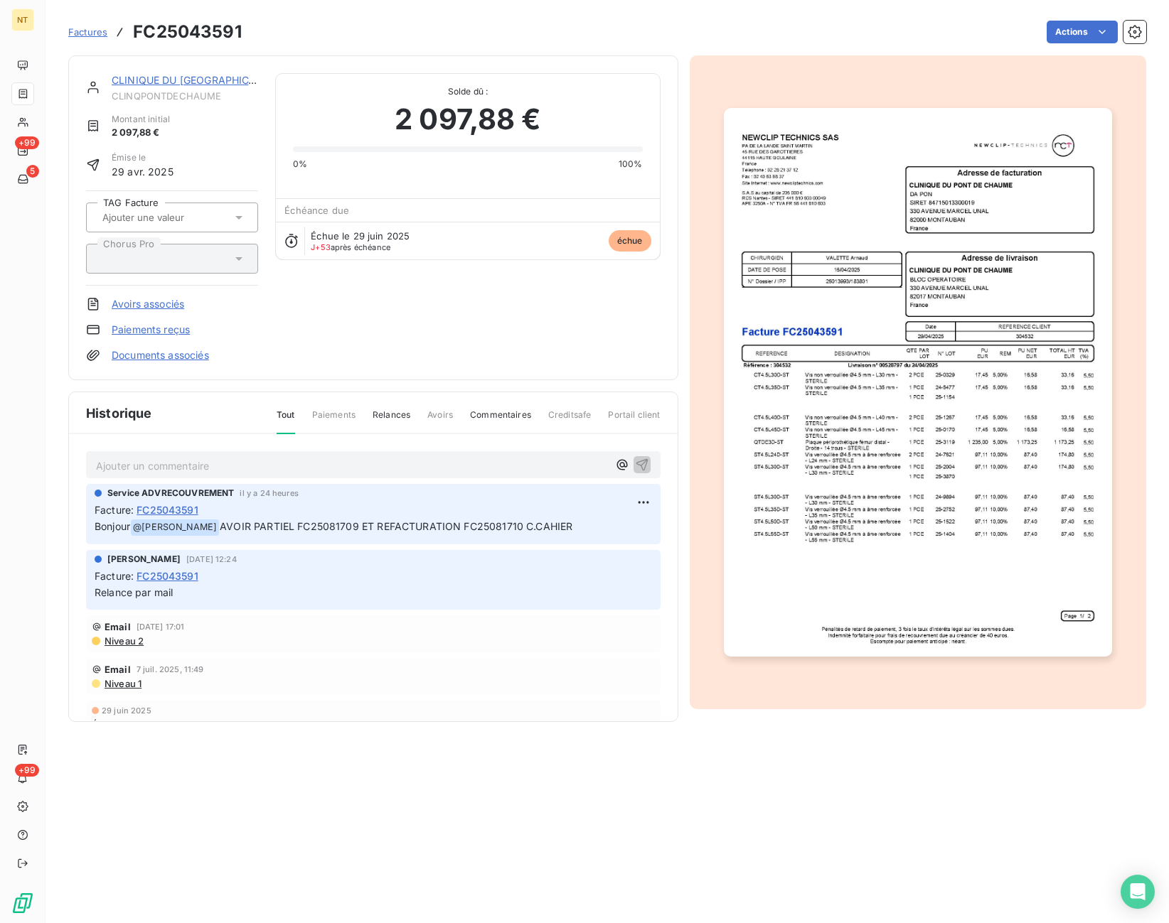
click at [75, 36] on span "Factures" at bounding box center [87, 31] width 39 height 11
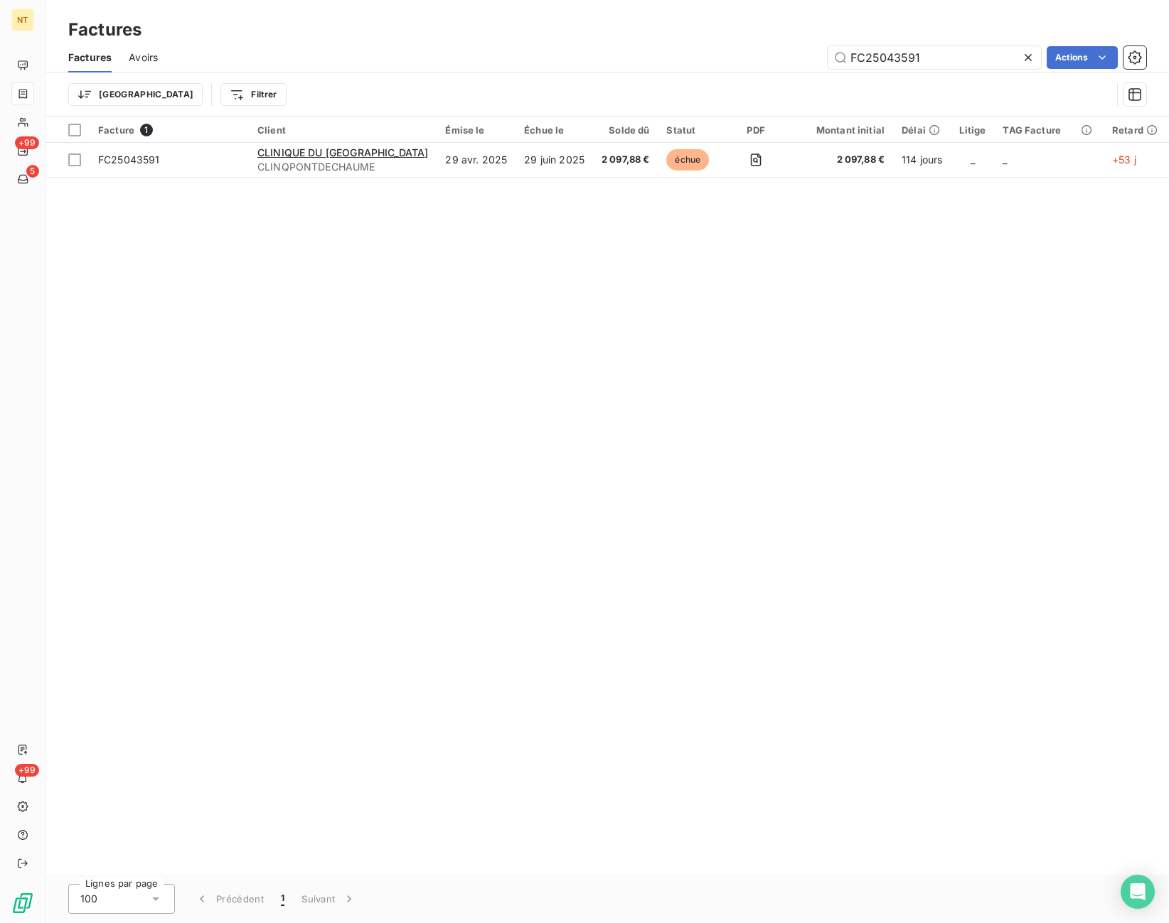
click at [786, 38] on div "Factures" at bounding box center [606, 30] width 1123 height 26
